Goal: Information Seeking & Learning: Learn about a topic

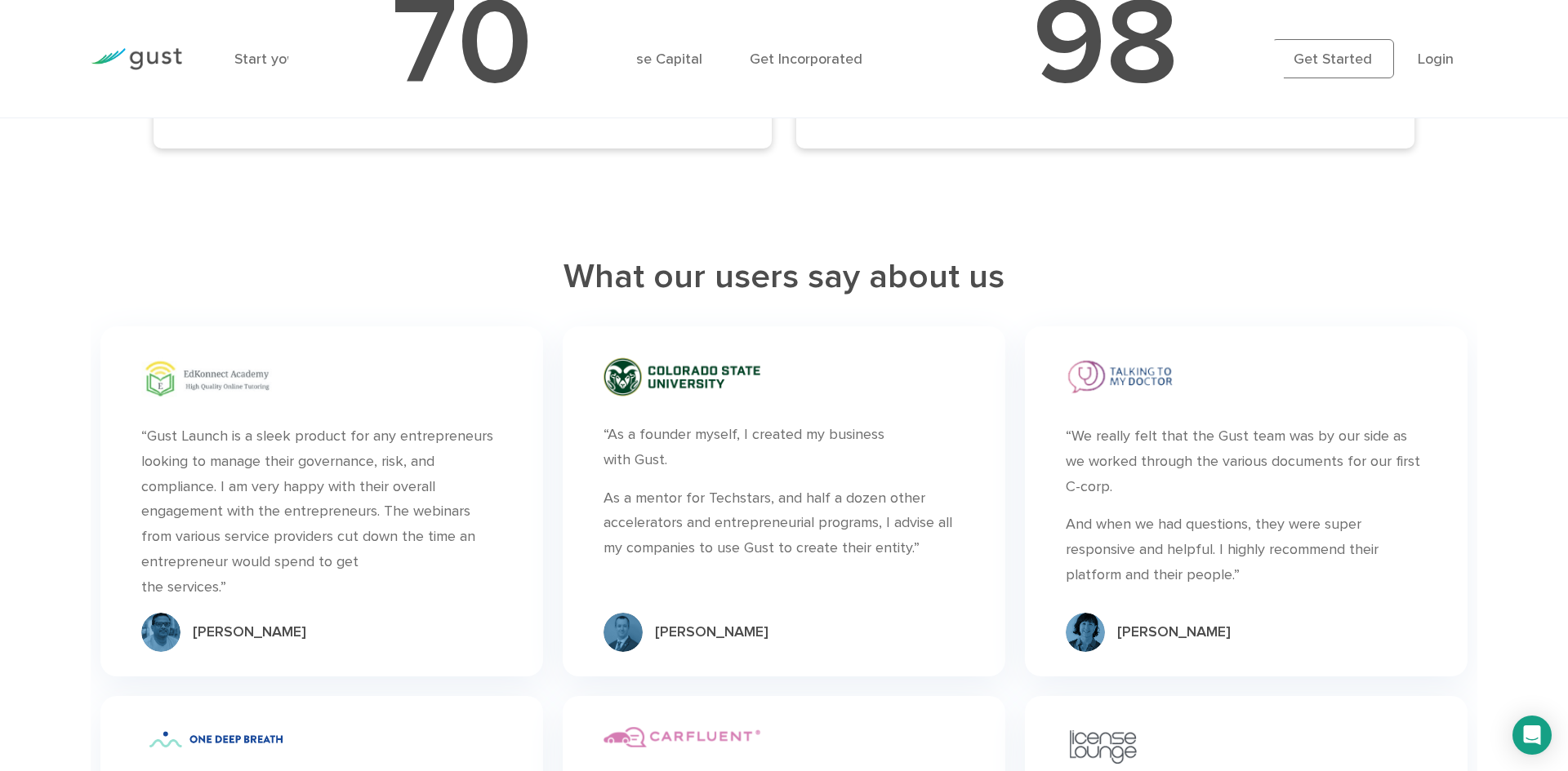
scroll to position [1264, 0]
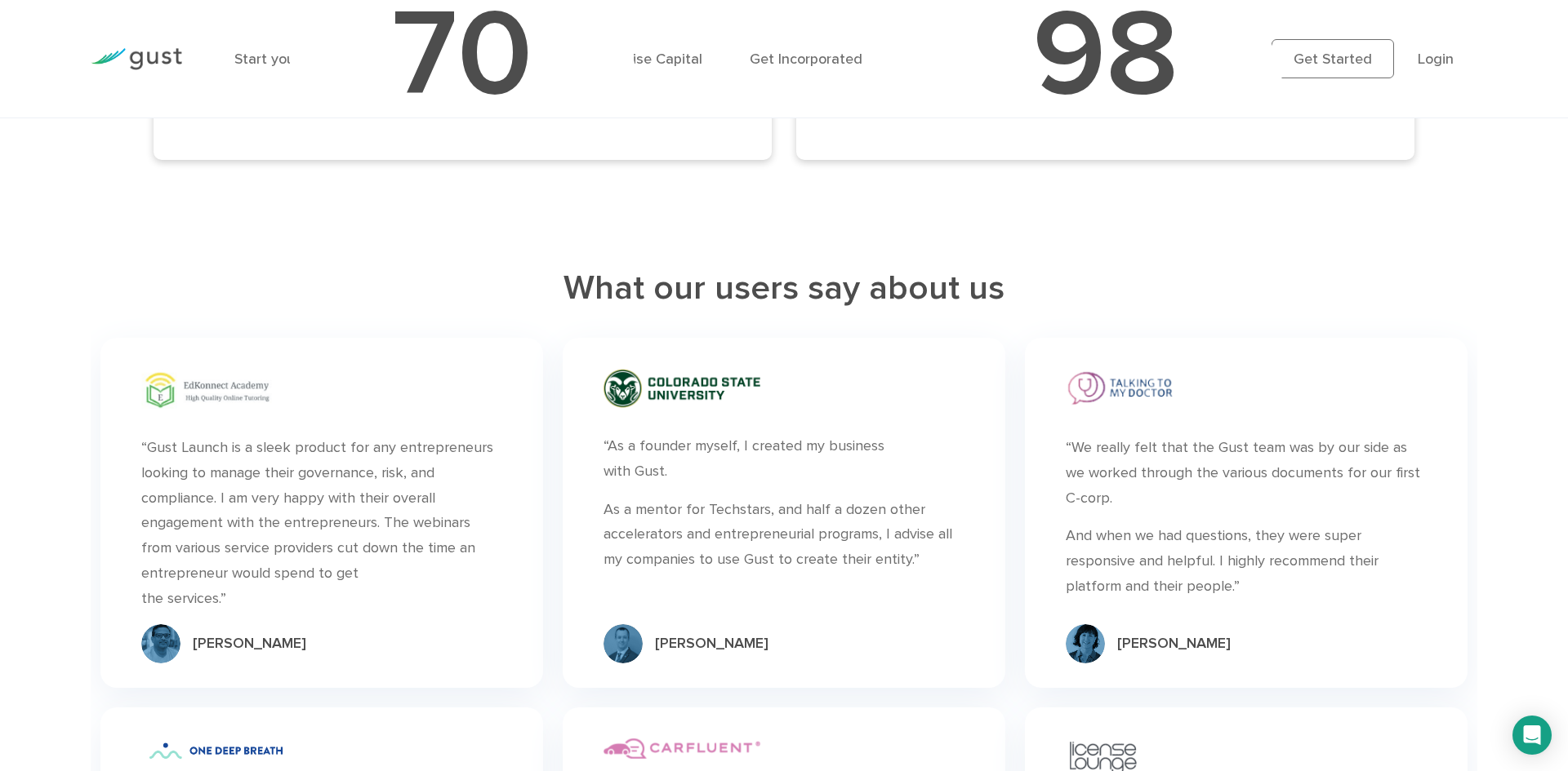
click at [260, 610] on p "“Gust Launch is a sleek product for any entrepreneurs looking to manage their g…" at bounding box center [322, 524] width 361 height 176
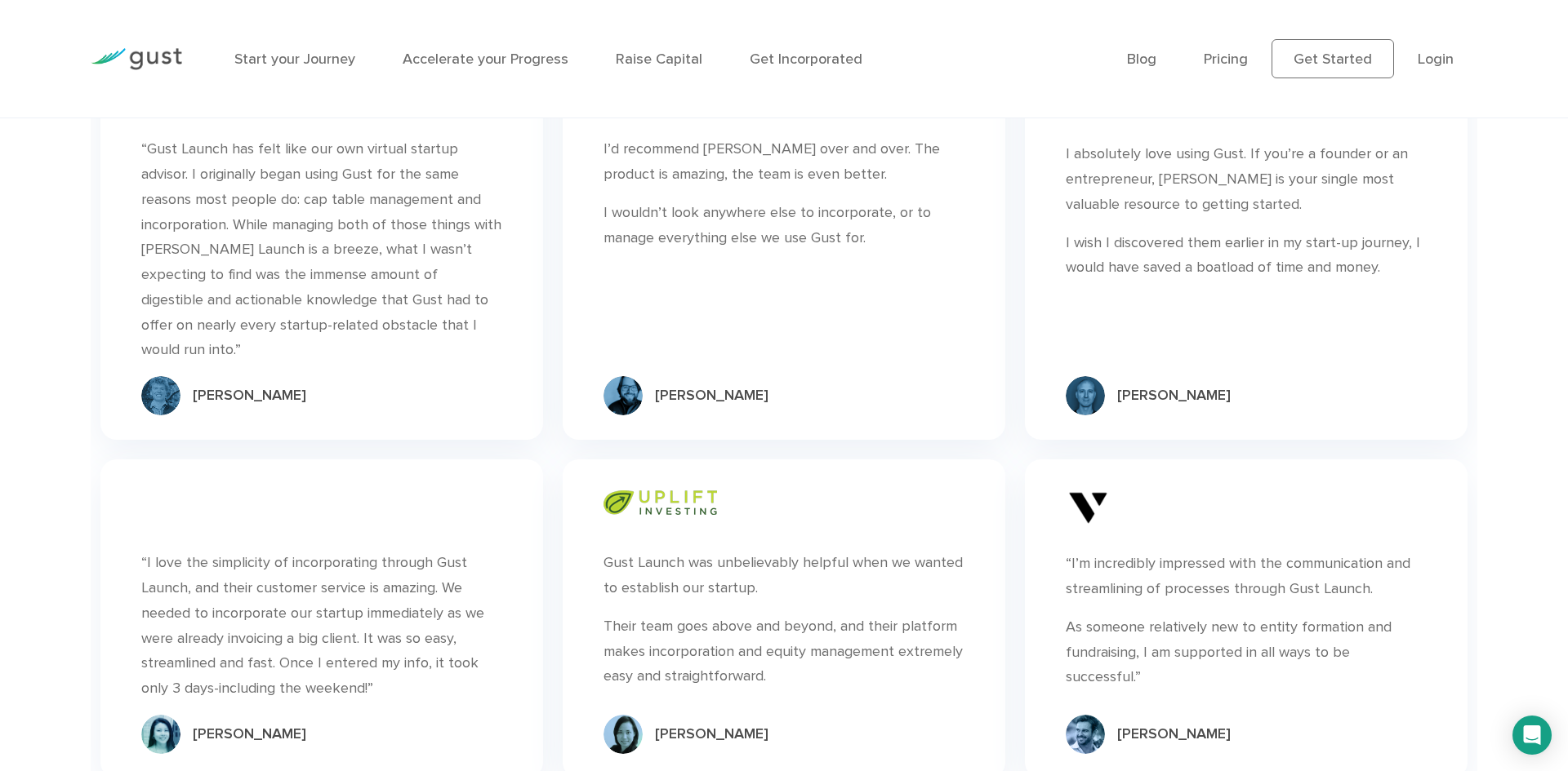
scroll to position [2047, 0]
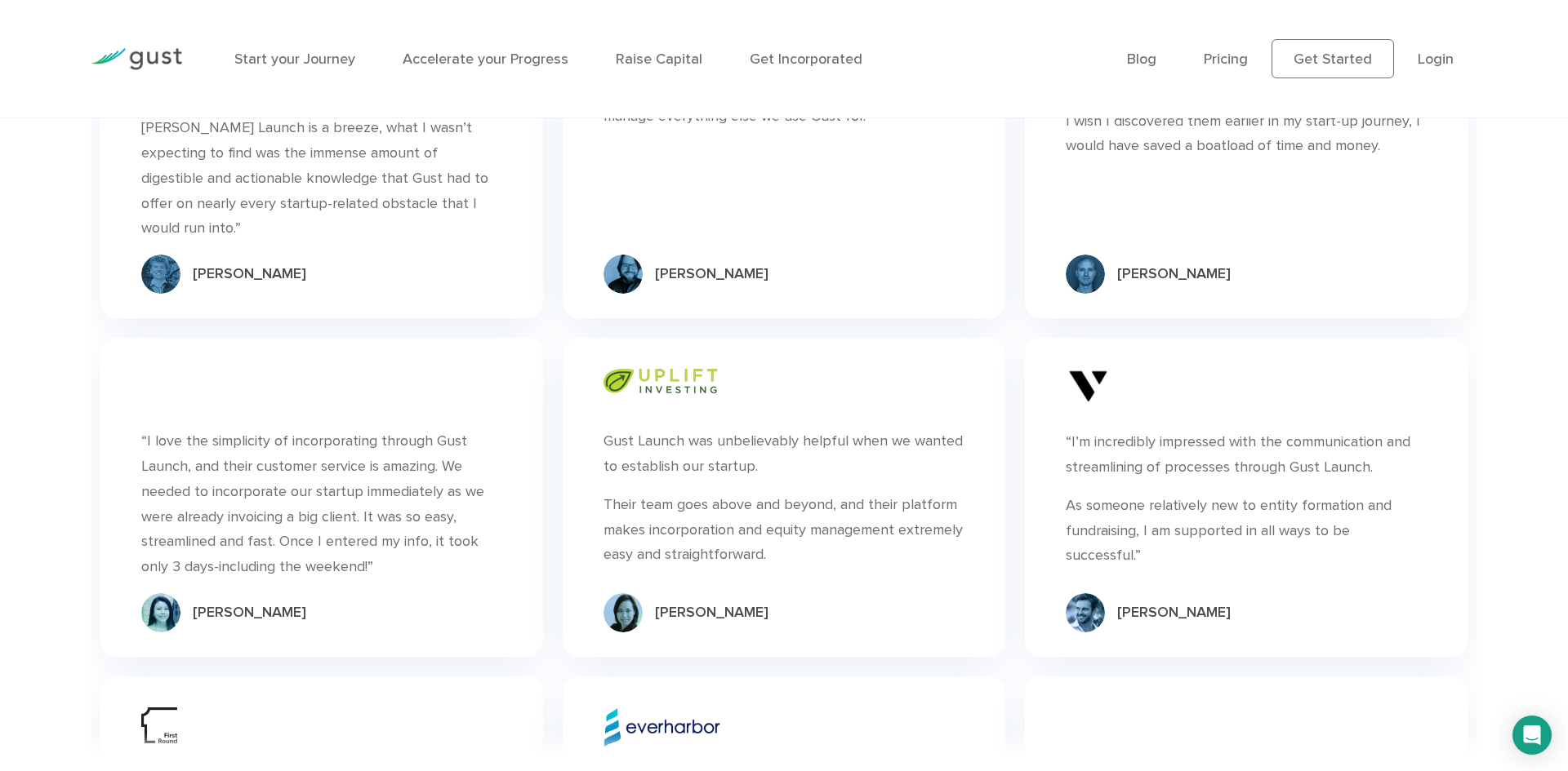
click at [699, 603] on div "[PERSON_NAME]" at bounding box center [685, 613] width 165 height 39
click at [671, 603] on div "[PERSON_NAME]" at bounding box center [712, 613] width 113 height 20
click at [635, 593] on img at bounding box center [623, 613] width 39 height 39
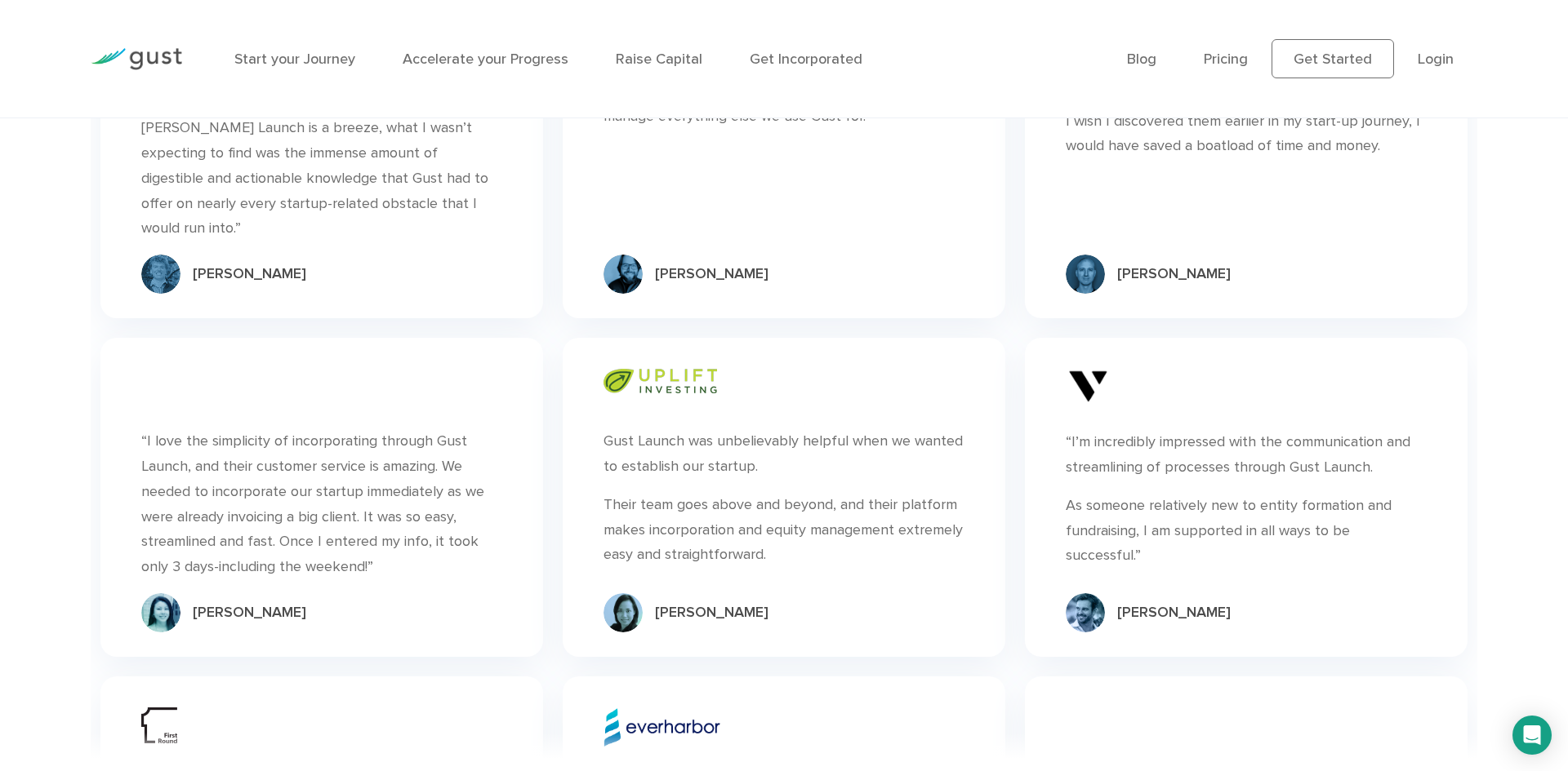
click at [674, 369] on img at bounding box center [660, 381] width 113 height 24
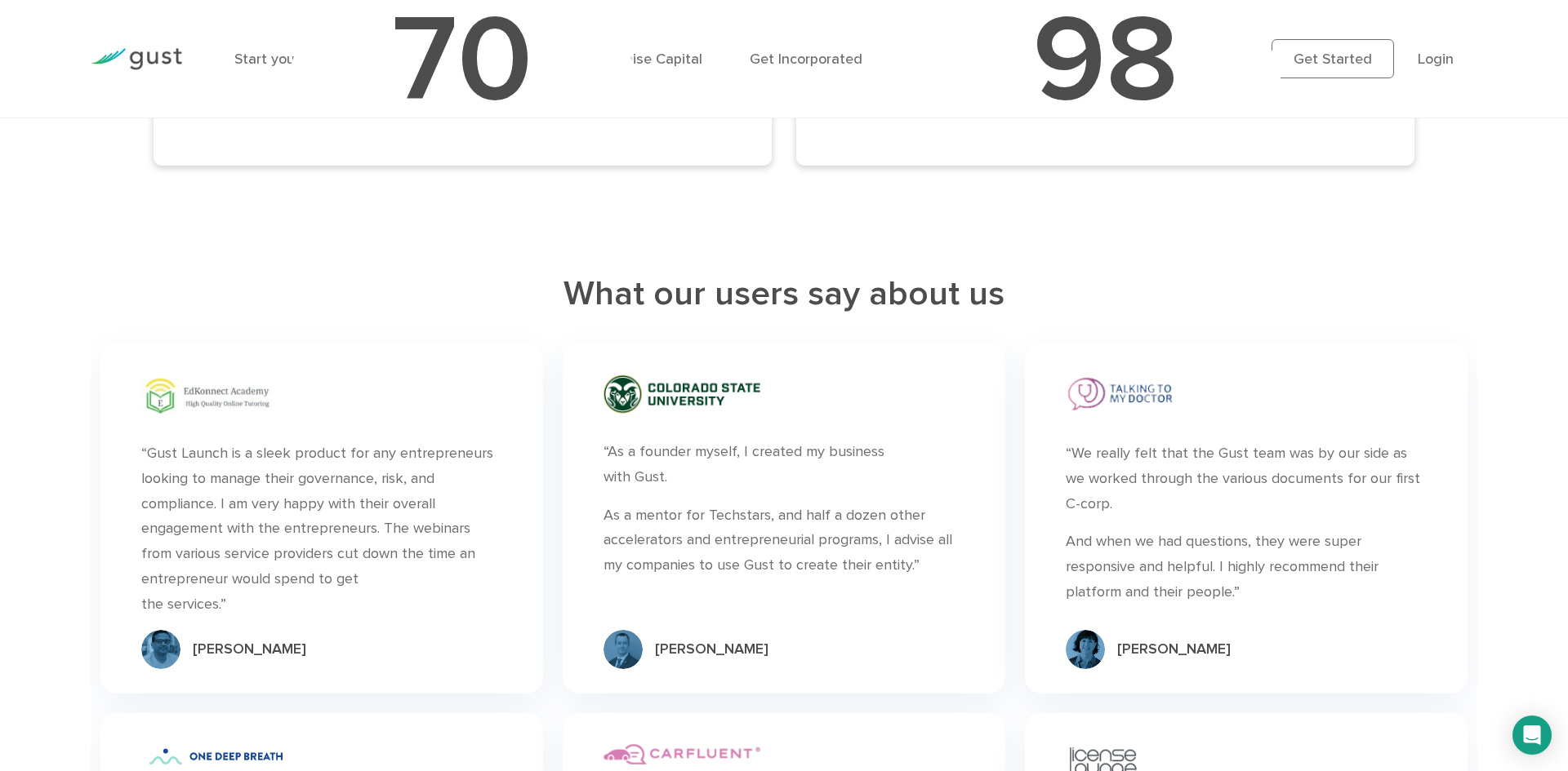
scroll to position [1237, 0]
